Goal: Transaction & Acquisition: Obtain resource

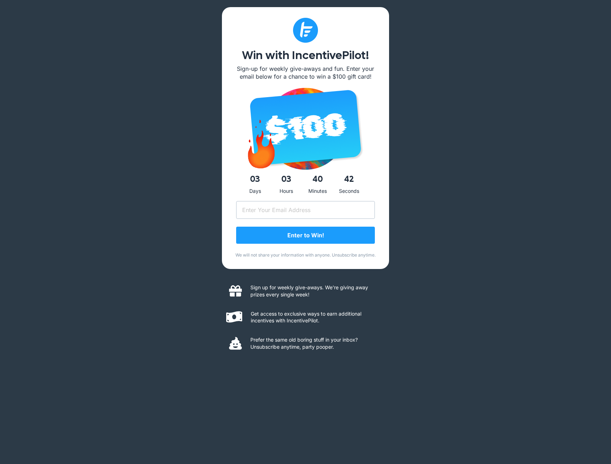
click at [197, 73] on div "Win with IncentivePilot! Sign-up for weekly give-aways and fun. Enter your emai…" at bounding box center [305, 232] width 611 height 464
click at [133, 10] on div "Win with IncentivePilot! Sign-up for weekly give-aways and fun. Enter your emai…" at bounding box center [305, 232] width 611 height 464
